Goal: Obtain resource: Download file/media

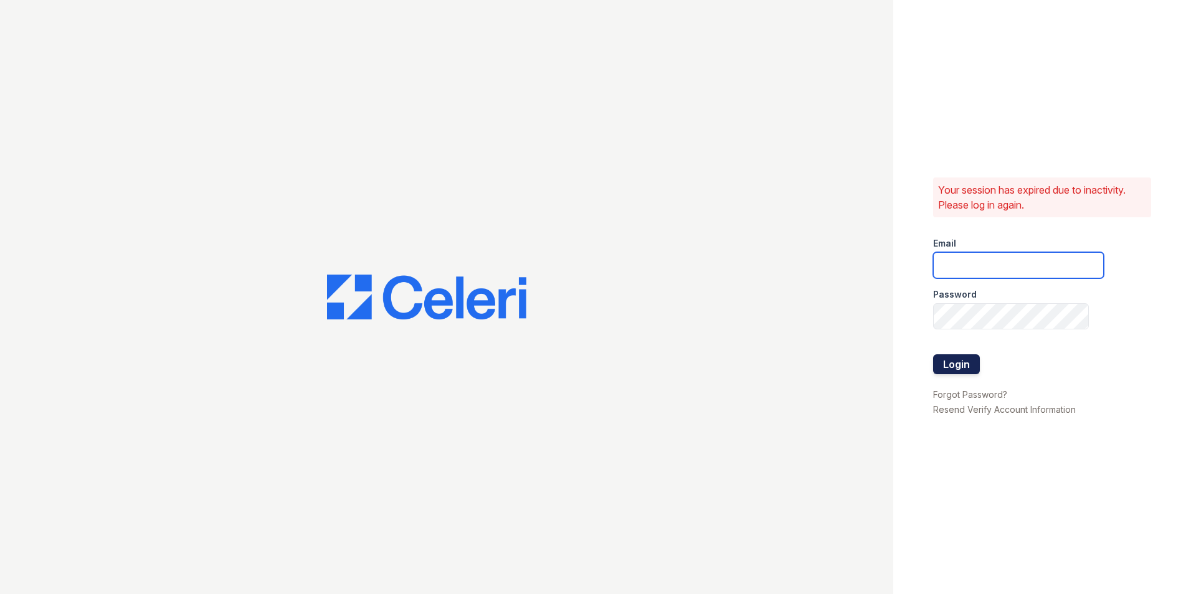
type input "[EMAIL_ADDRESS][DOMAIN_NAME]"
click at [963, 361] on button "Login" at bounding box center [956, 364] width 47 height 20
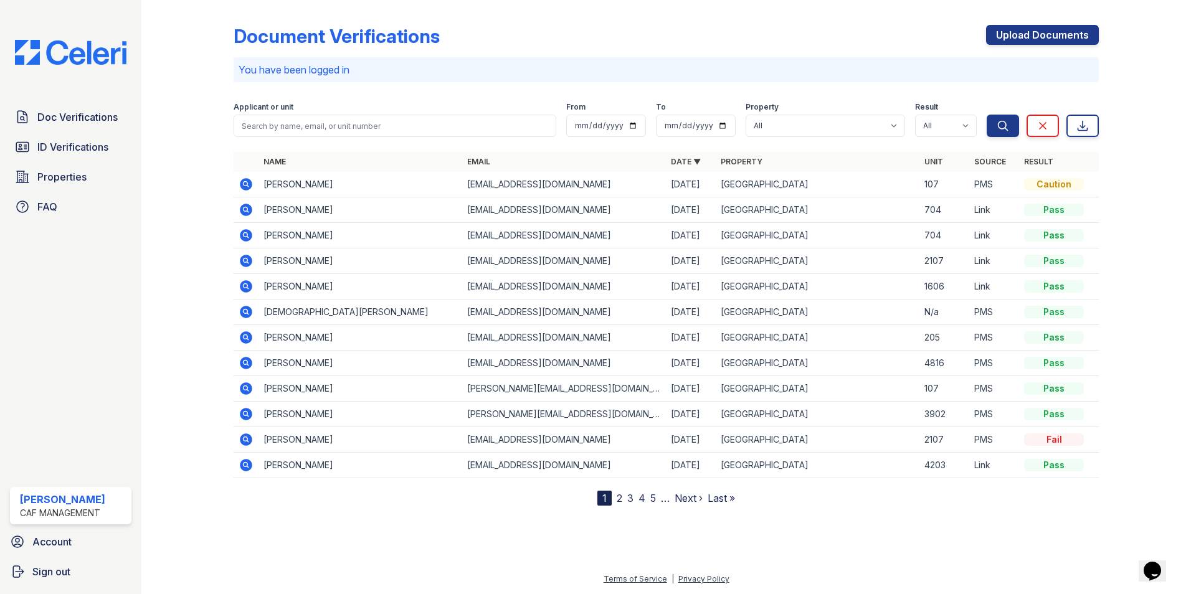
click at [243, 258] on icon at bounding box center [246, 261] width 12 height 12
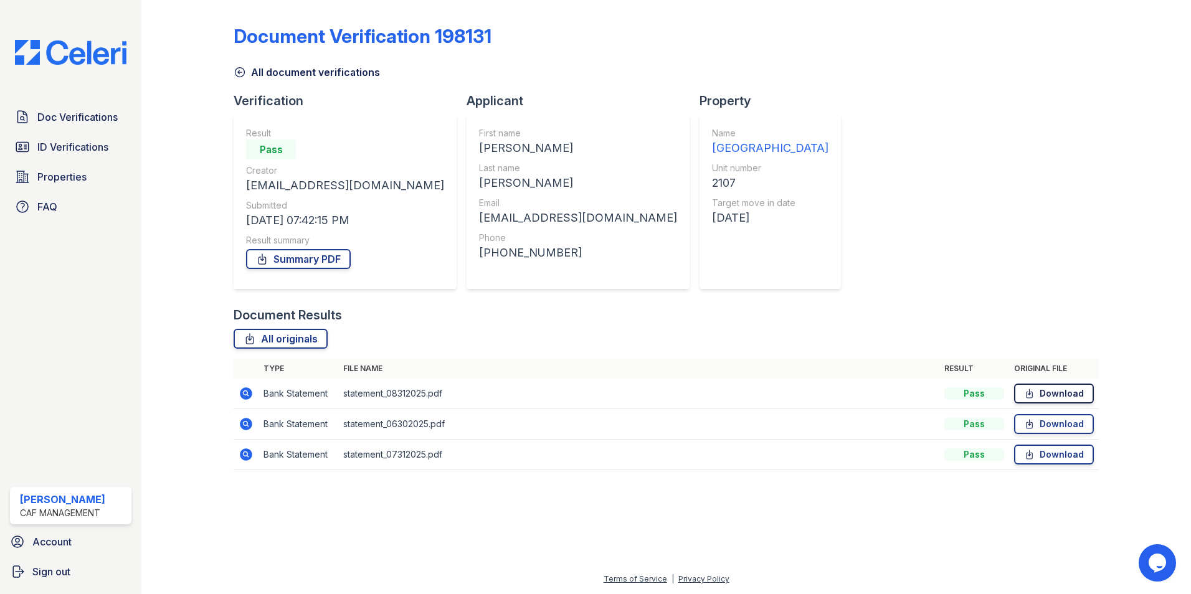
click at [1059, 394] on link "Download" at bounding box center [1054, 394] width 80 height 20
click at [1049, 423] on link "Download" at bounding box center [1054, 424] width 80 height 20
click at [1047, 451] on link "Download" at bounding box center [1054, 455] width 80 height 20
click at [80, 113] on span "Doc Verifications" at bounding box center [77, 117] width 80 height 15
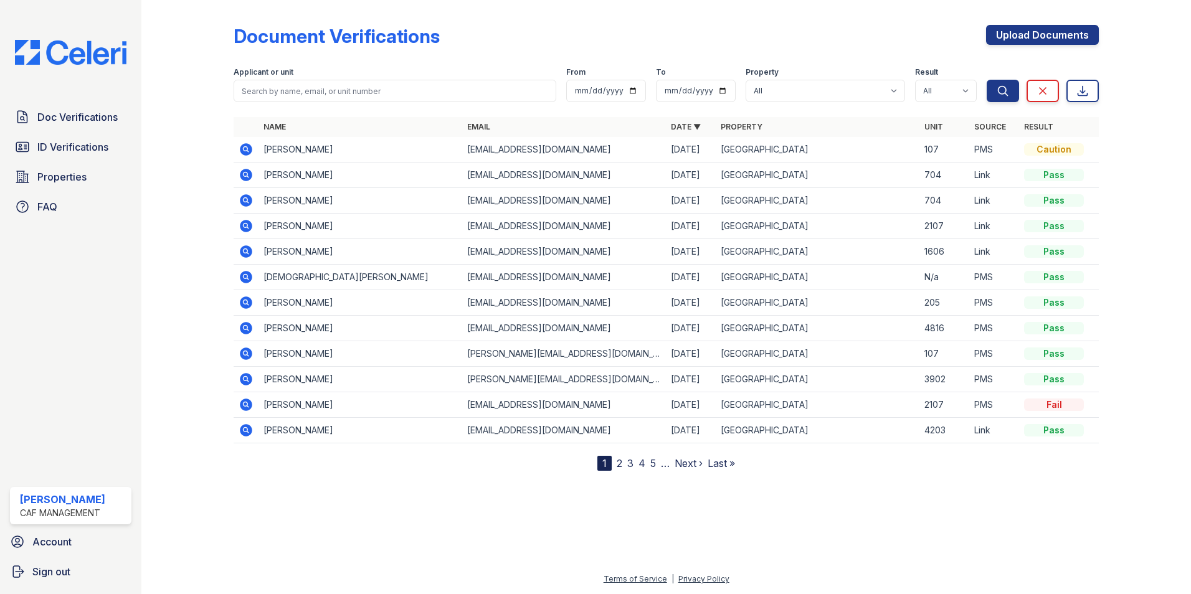
click at [250, 177] on icon at bounding box center [246, 175] width 12 height 12
click at [245, 200] on icon at bounding box center [244, 199] width 3 height 3
click at [247, 173] on icon at bounding box center [245, 175] width 15 height 15
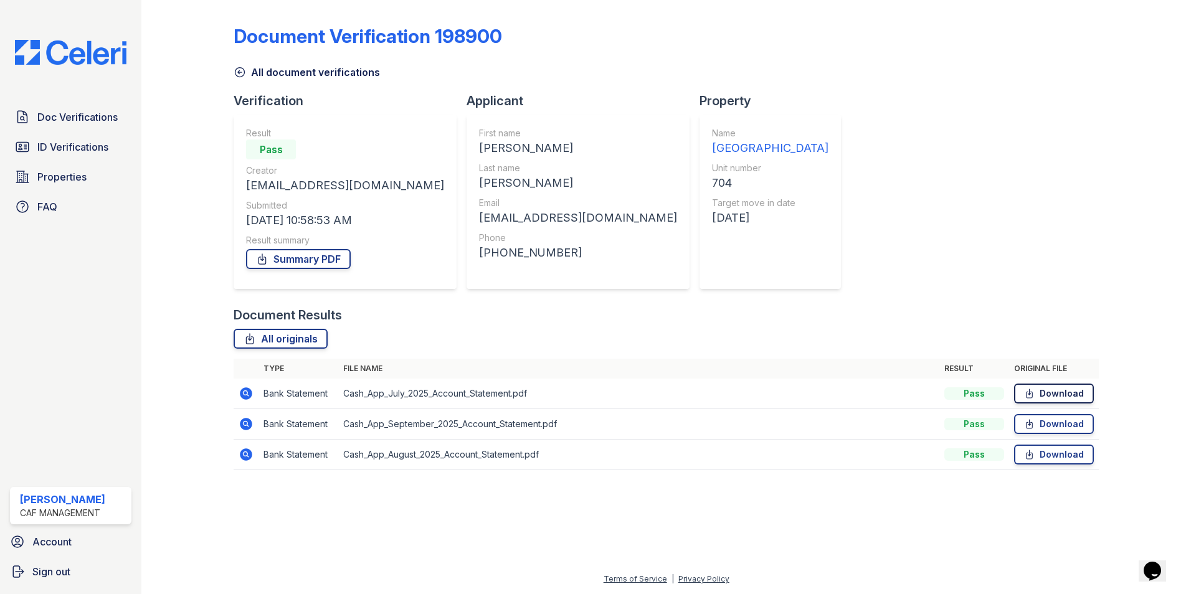
click at [1074, 397] on link "Download" at bounding box center [1054, 394] width 80 height 20
click at [1067, 419] on link "Download" at bounding box center [1054, 424] width 80 height 20
click at [1056, 453] on link "Download" at bounding box center [1054, 455] width 80 height 20
